Goal: Information Seeking & Learning: Learn about a topic

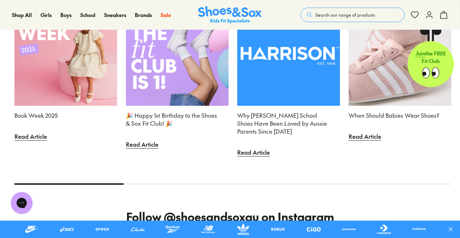
scroll to position [1851, 0]
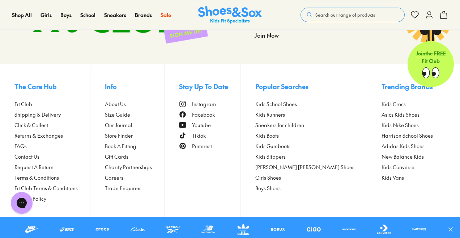
click at [126, 103] on span "About Us" at bounding box center [115, 104] width 21 height 8
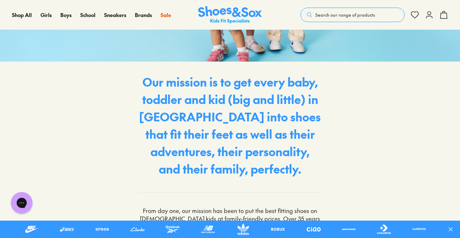
scroll to position [1408, 0]
